Goal: Find specific page/section: Find specific page/section

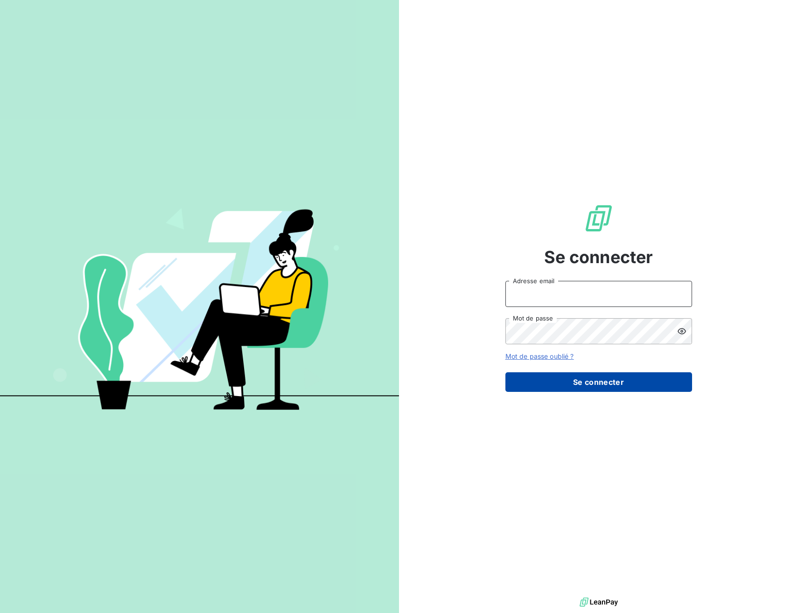
type input "[EMAIL_ADDRESS][DOMAIN_NAME]"
click at [586, 383] on button "Se connecter" at bounding box center [599, 383] width 187 height 20
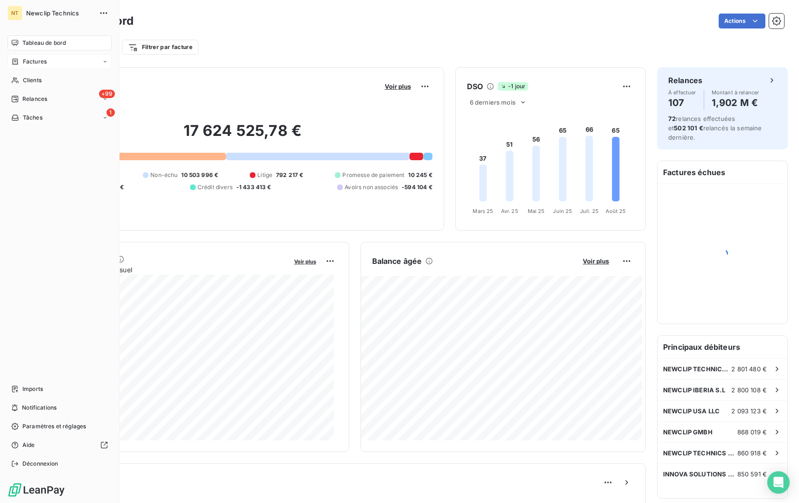
click at [52, 60] on div "Factures" at bounding box center [59, 61] width 104 height 15
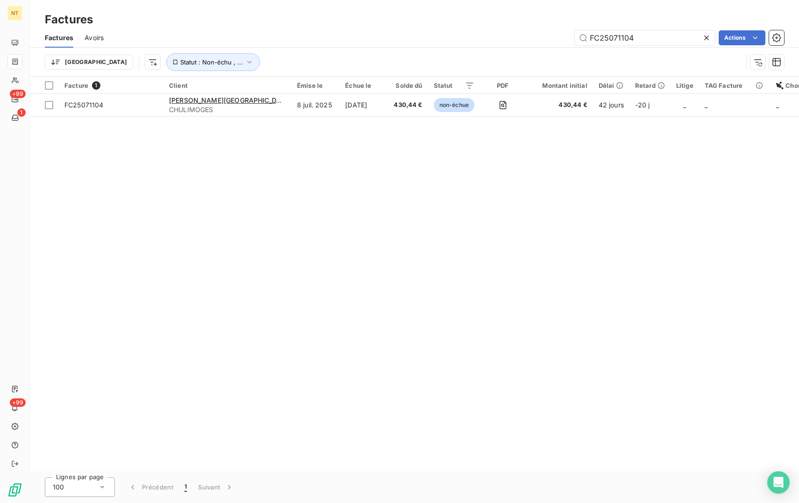
click at [707, 37] on icon at bounding box center [706, 37] width 9 height 9
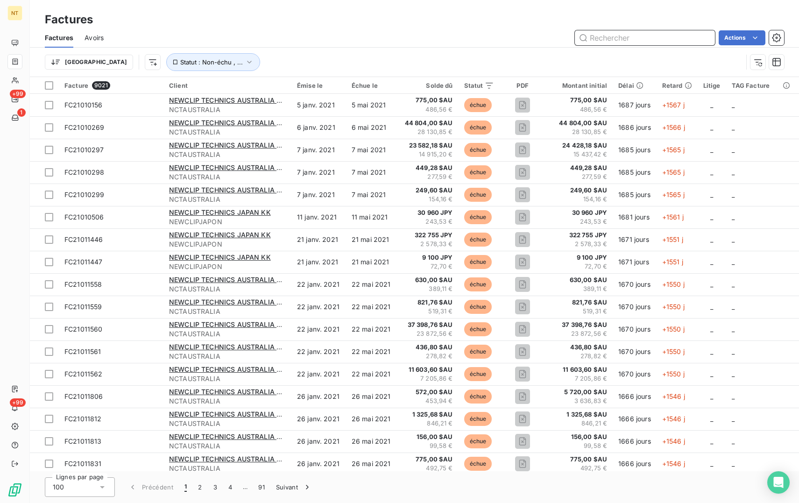
click at [610, 40] on input "text" at bounding box center [645, 37] width 140 height 15
paste input "FC25081393"
type input "FC25081393"
